Goal: Communication & Community: Answer question/provide support

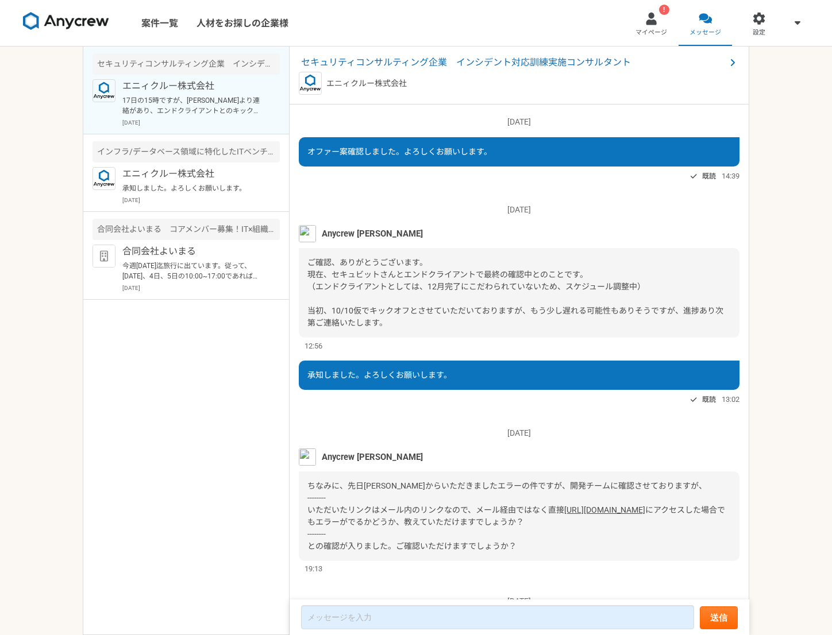
scroll to position [1025, 0]
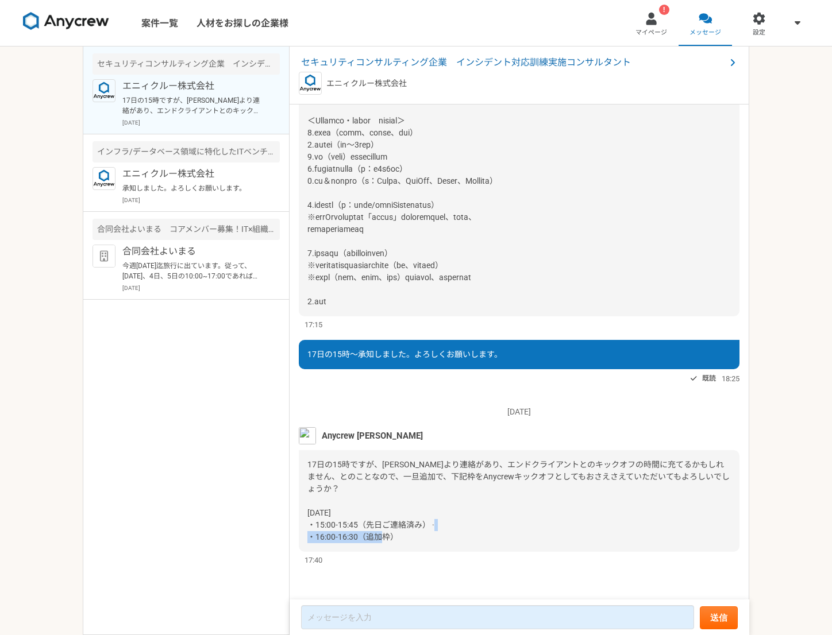
drag, startPoint x: 410, startPoint y: 541, endPoint x: 307, endPoint y: 542, distance: 102.8
click at [307, 542] on div "17日の15時ですが、[PERSON_NAME]より連絡があり、エンドクライアントとのキックオフの時間に充てるかもしれません、とのことなので、一旦追加で、下記…" at bounding box center [519, 501] width 441 height 102
copy span "・16:00-16:30（追加枠）"
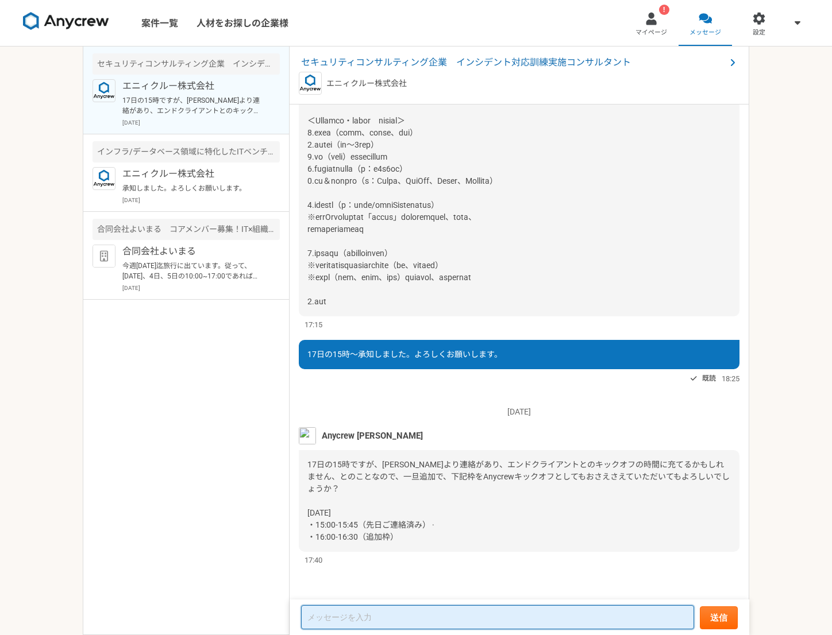
click at [345, 614] on textarea at bounding box center [497, 618] width 393 height 24
paste textarea "・16:00-16:30（追加枠）"
type textarea "・16:00-16:30（追加枠）承知しました。"
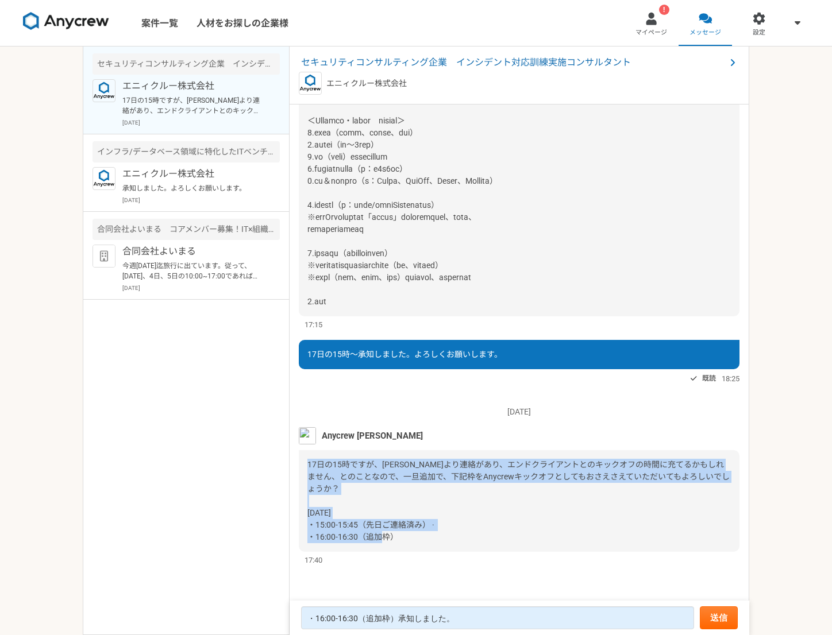
drag, startPoint x: 407, startPoint y: 543, endPoint x: 302, endPoint y: 467, distance: 129.2
click at [302, 467] on div "17日の15時ですが、[PERSON_NAME]より連絡があり、エンドクライアントとのキックオフの時間に充てるかもしれません、とのことなので、一旦追加で、下記…" at bounding box center [519, 501] width 441 height 102
copy span "17日の15時ですが、[PERSON_NAME]より連絡があり、エンドクライアントとのキックオフの時間に充てるかもしれません、とのことなので、一旦追加で、下記…"
click at [715, 615] on button "送信" at bounding box center [719, 618] width 38 height 23
